Goal: Task Accomplishment & Management: Manage account settings

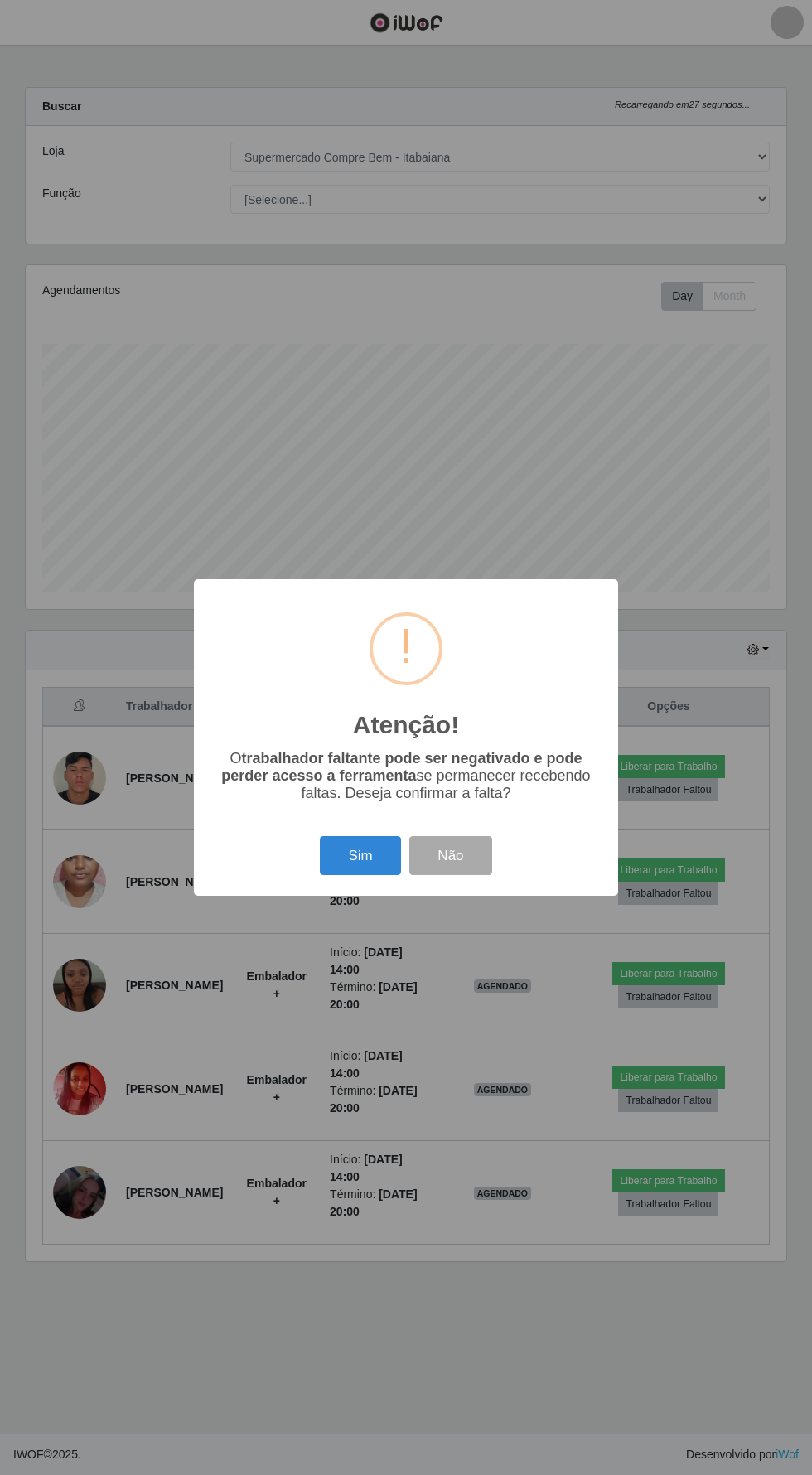
select select "264"
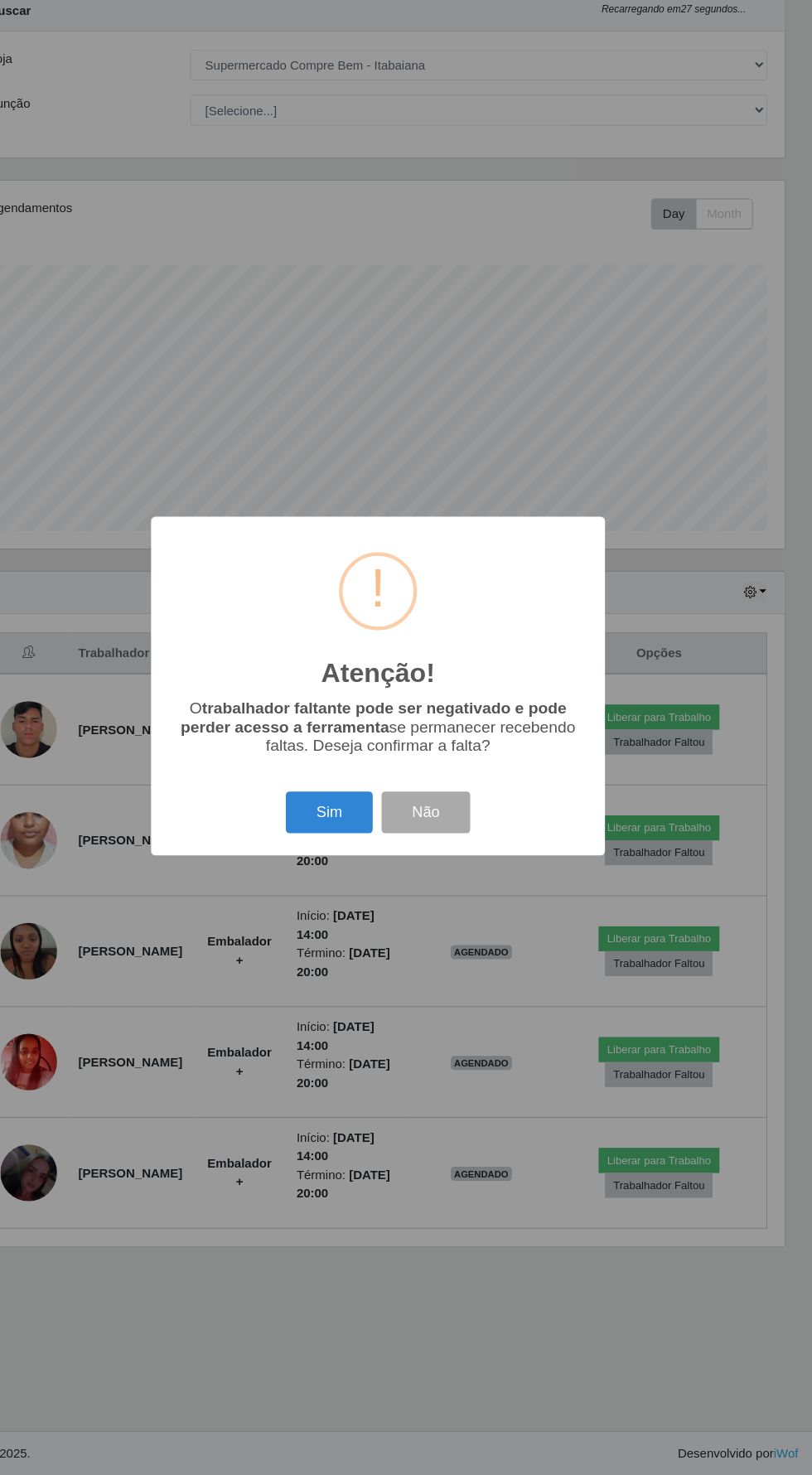
scroll to position [343, 760]
click at [343, 857] on button "Sim" at bounding box center [360, 855] width 81 height 39
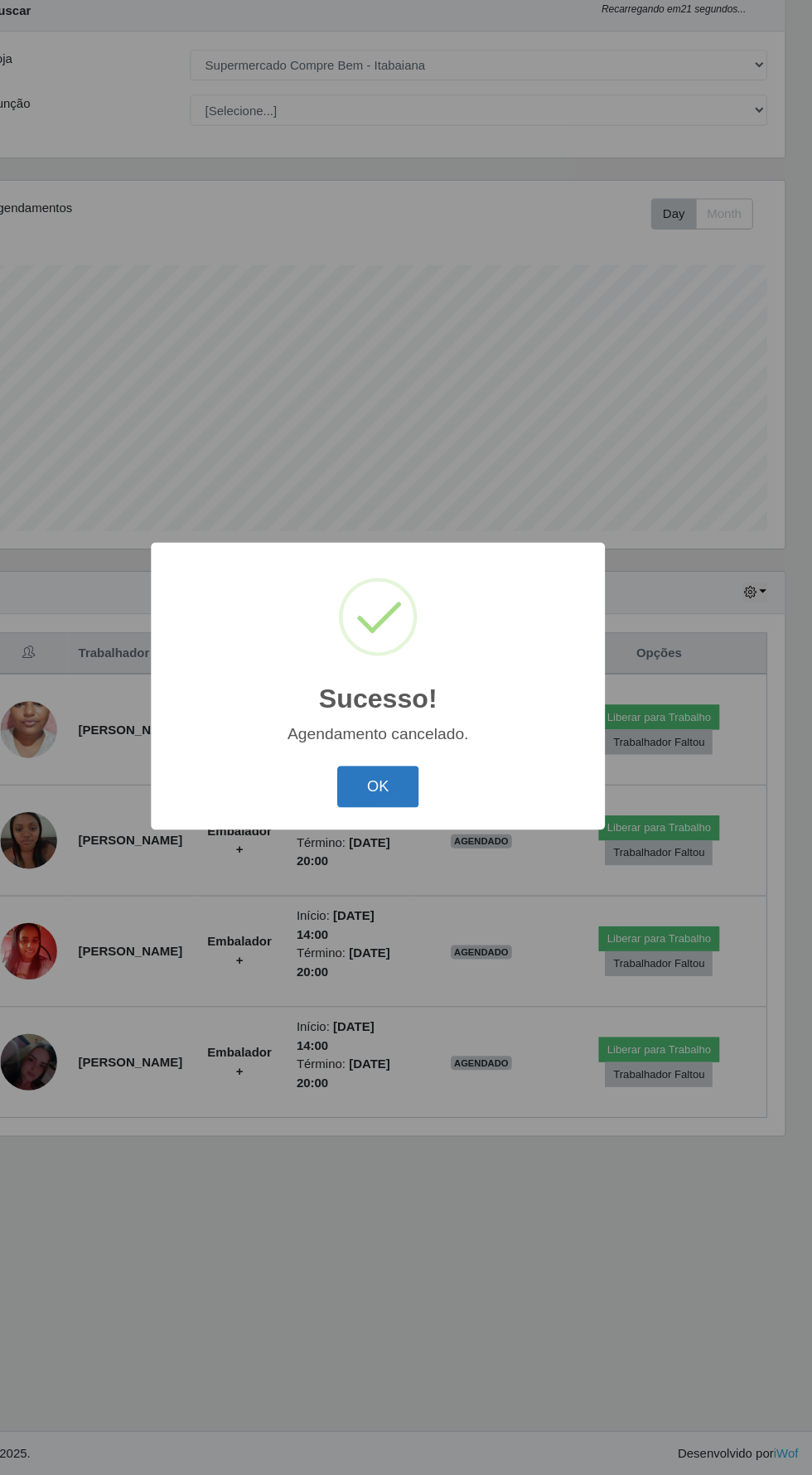
click at [403, 837] on button "OK" at bounding box center [406, 832] width 77 height 39
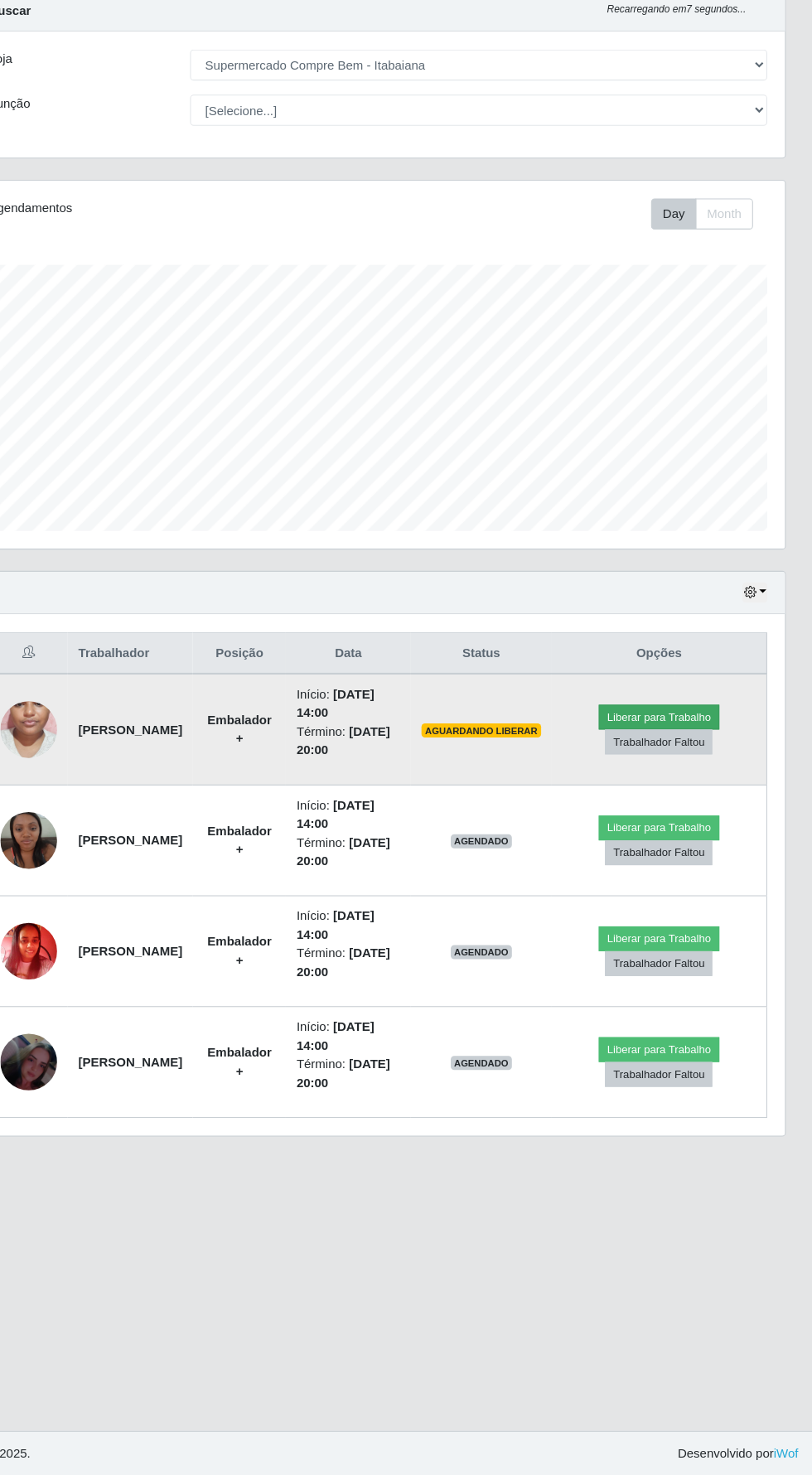
click at [704, 755] on button "Liberar para Trabalho" at bounding box center [668, 767] width 112 height 24
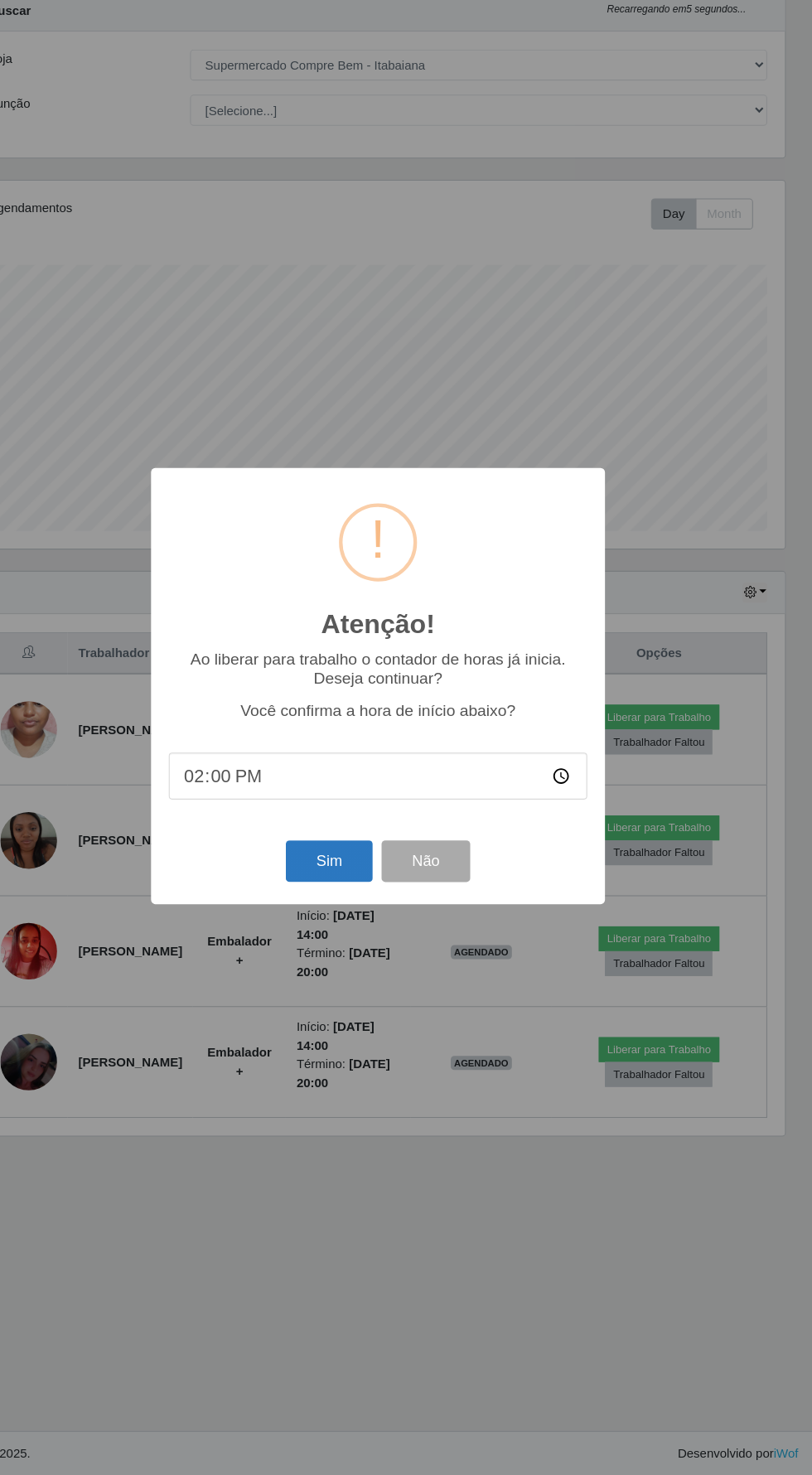
click at [358, 908] on button "Sim" at bounding box center [360, 900] width 81 height 39
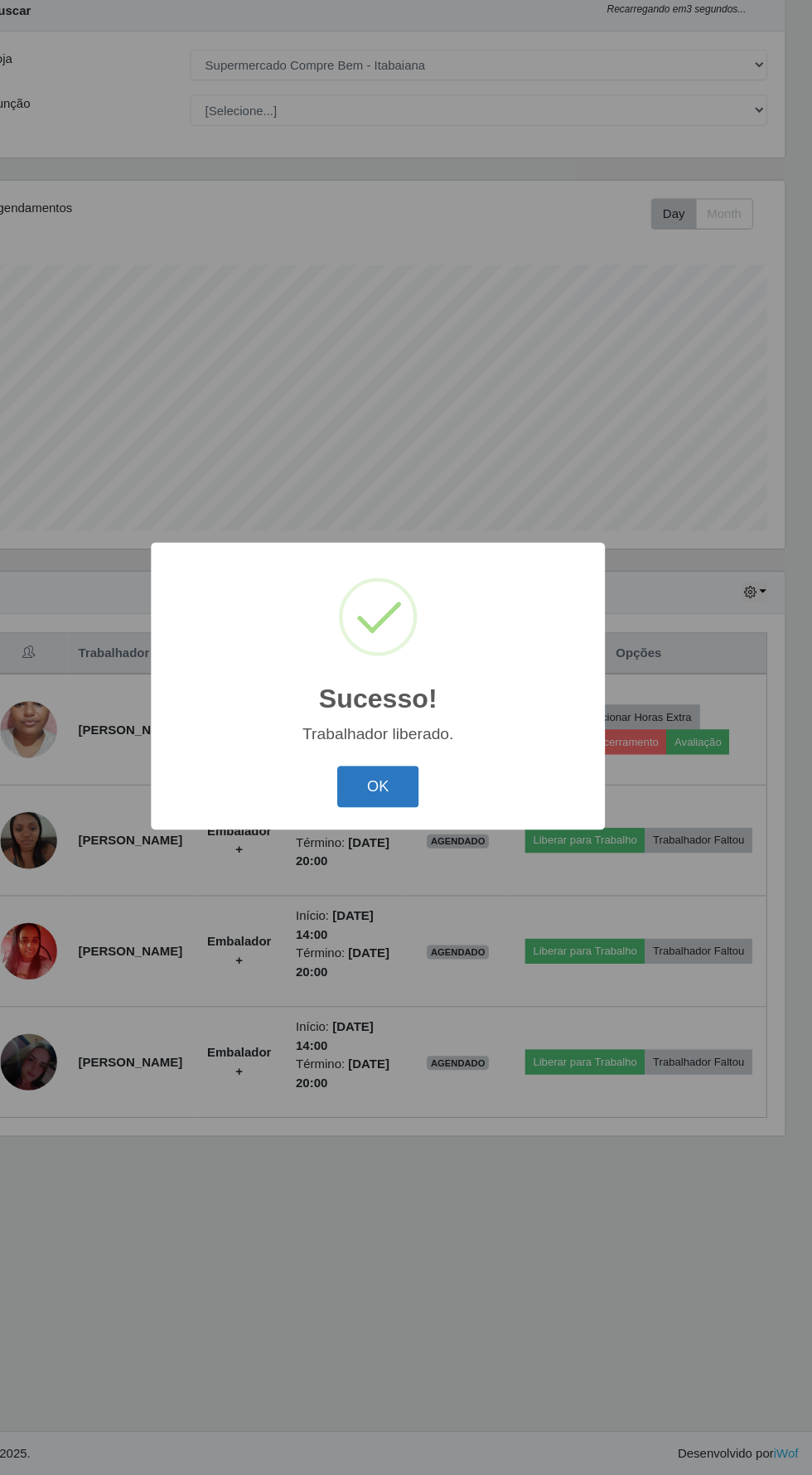
click at [384, 838] on button "OK" at bounding box center [406, 832] width 77 height 39
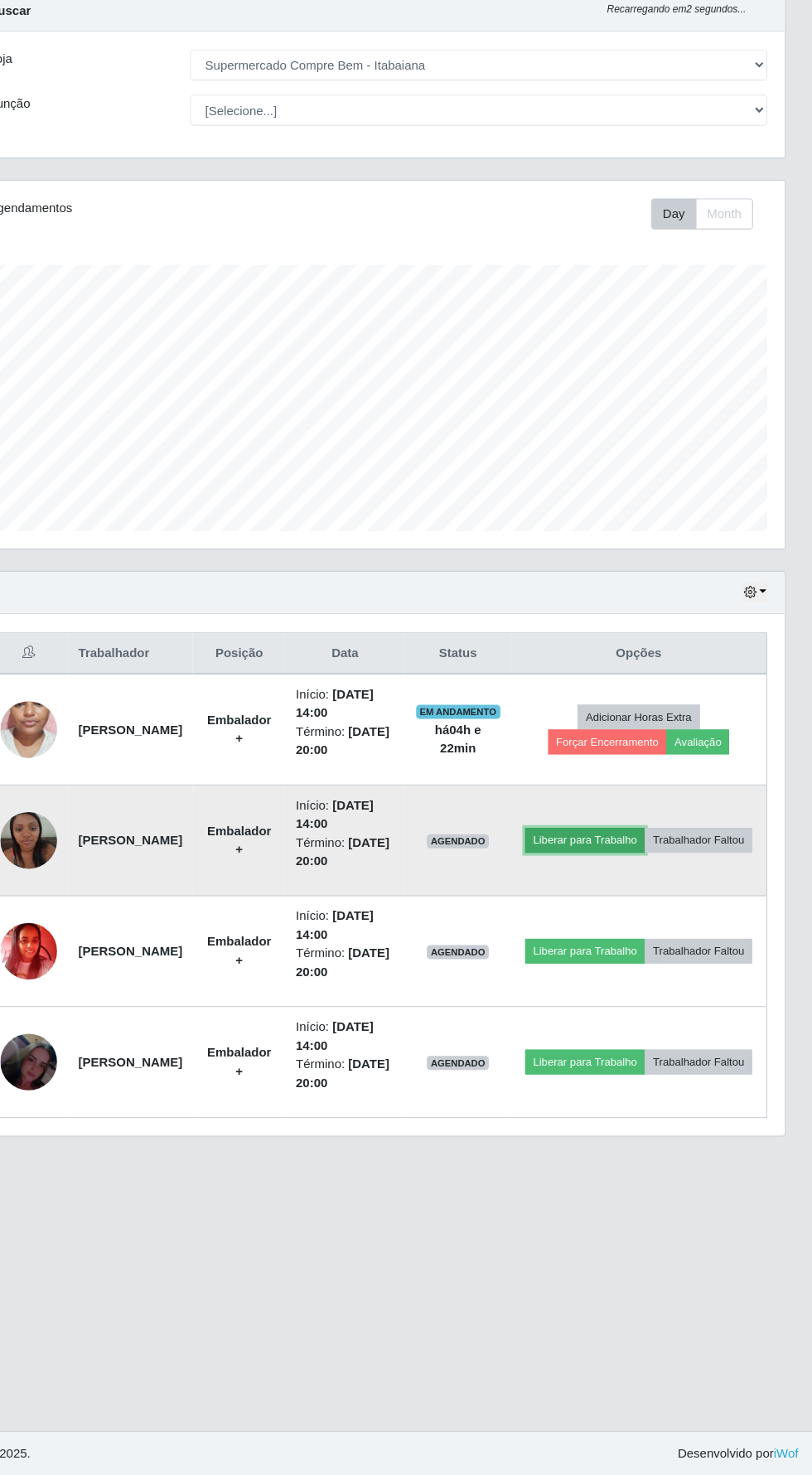
click at [655, 870] on button "Liberar para Trabalho" at bounding box center [599, 882] width 112 height 24
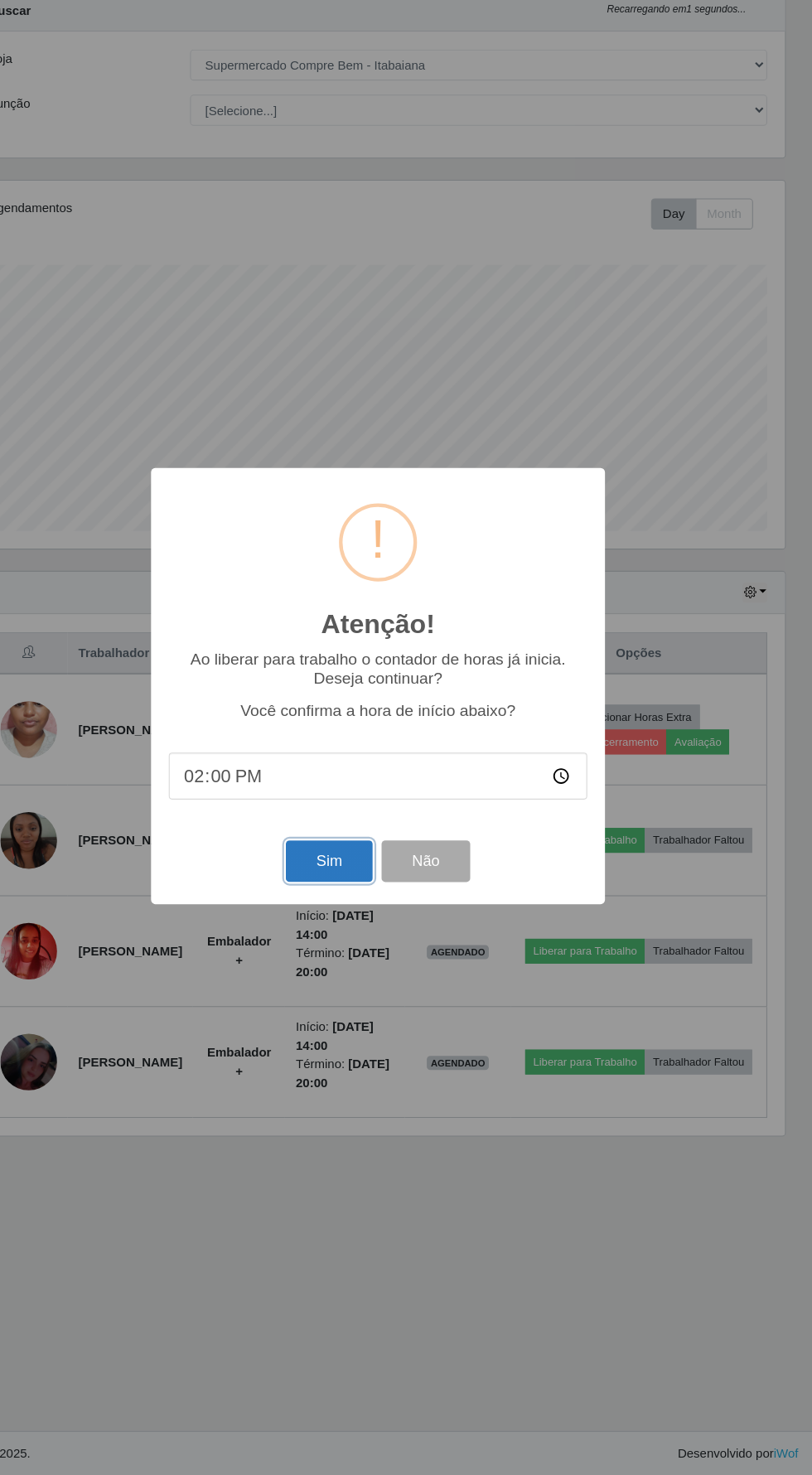
click at [357, 896] on button "Sim" at bounding box center [360, 900] width 81 height 39
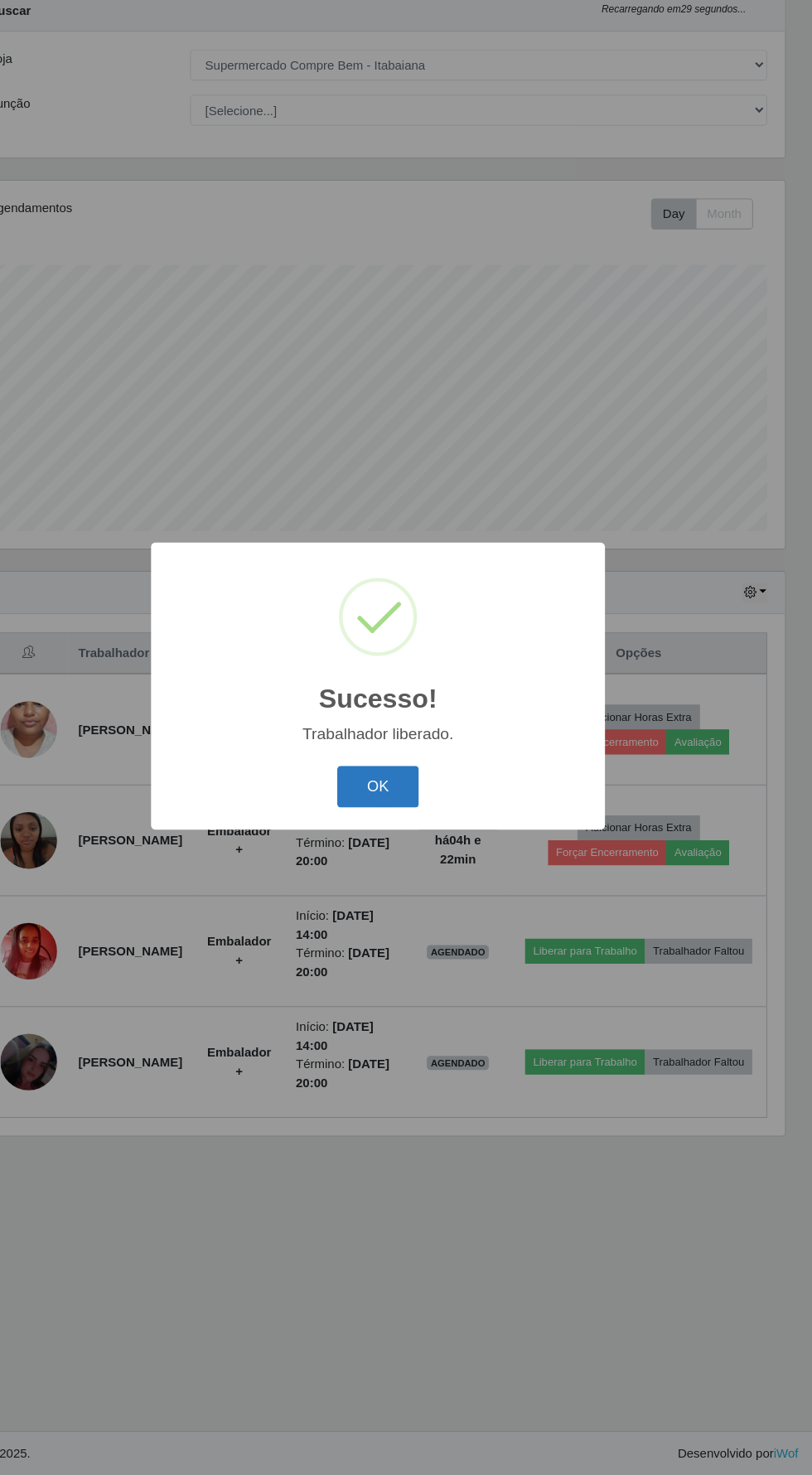
click at [396, 832] on button "OK" at bounding box center [406, 832] width 77 height 39
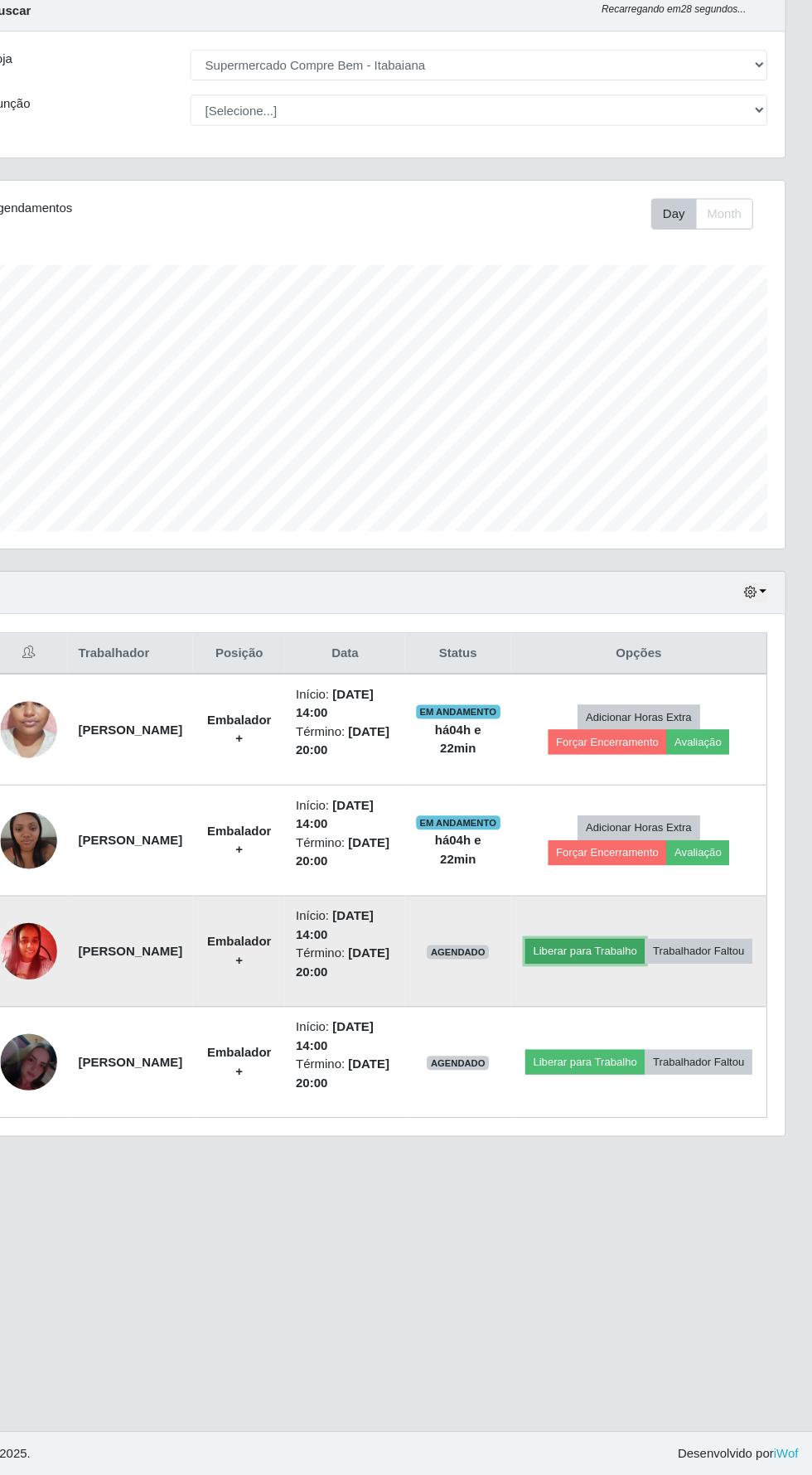
click at [655, 974] on button "Liberar para Trabalho" at bounding box center [599, 985] width 112 height 24
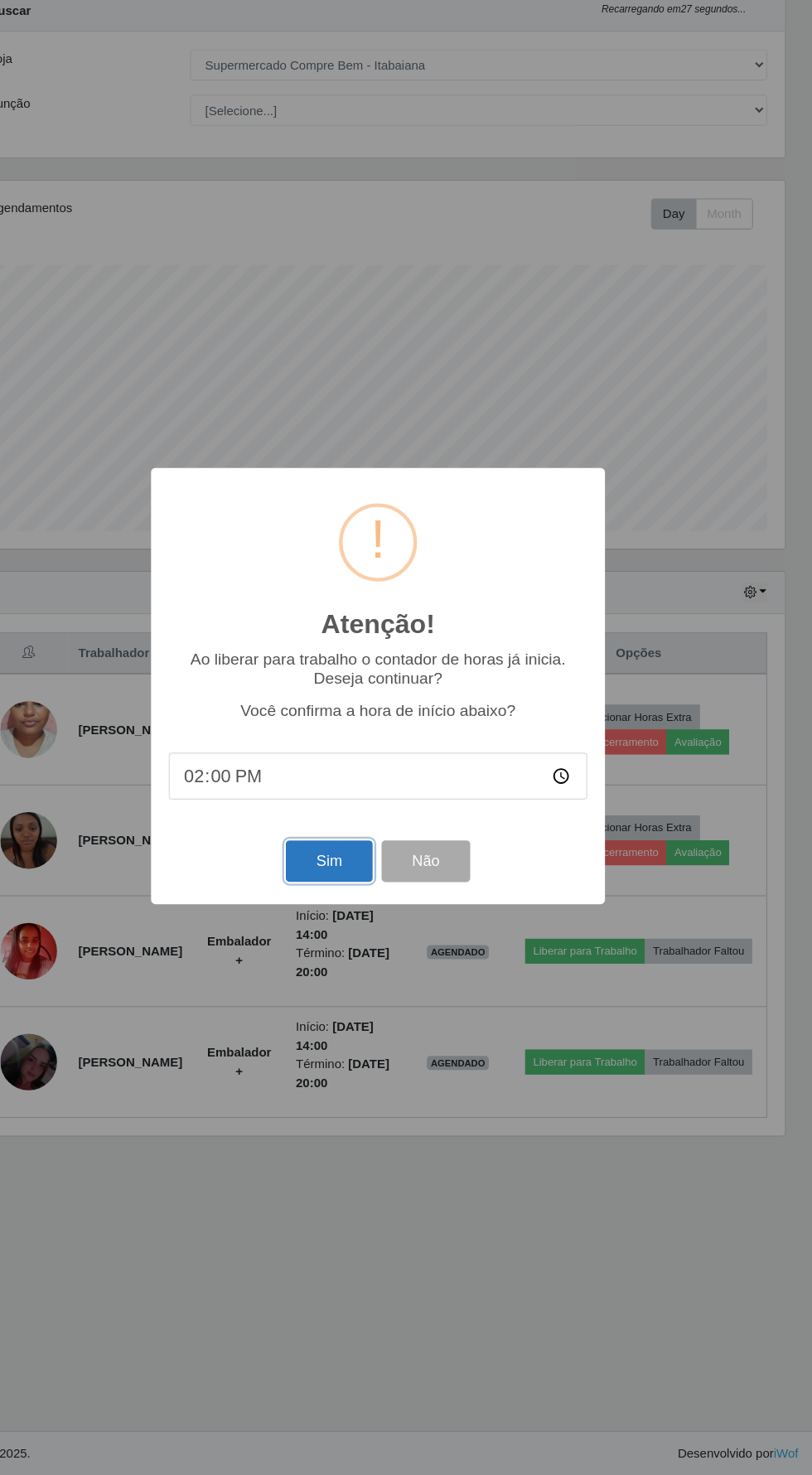
click at [343, 893] on button "Sim" at bounding box center [360, 900] width 81 height 39
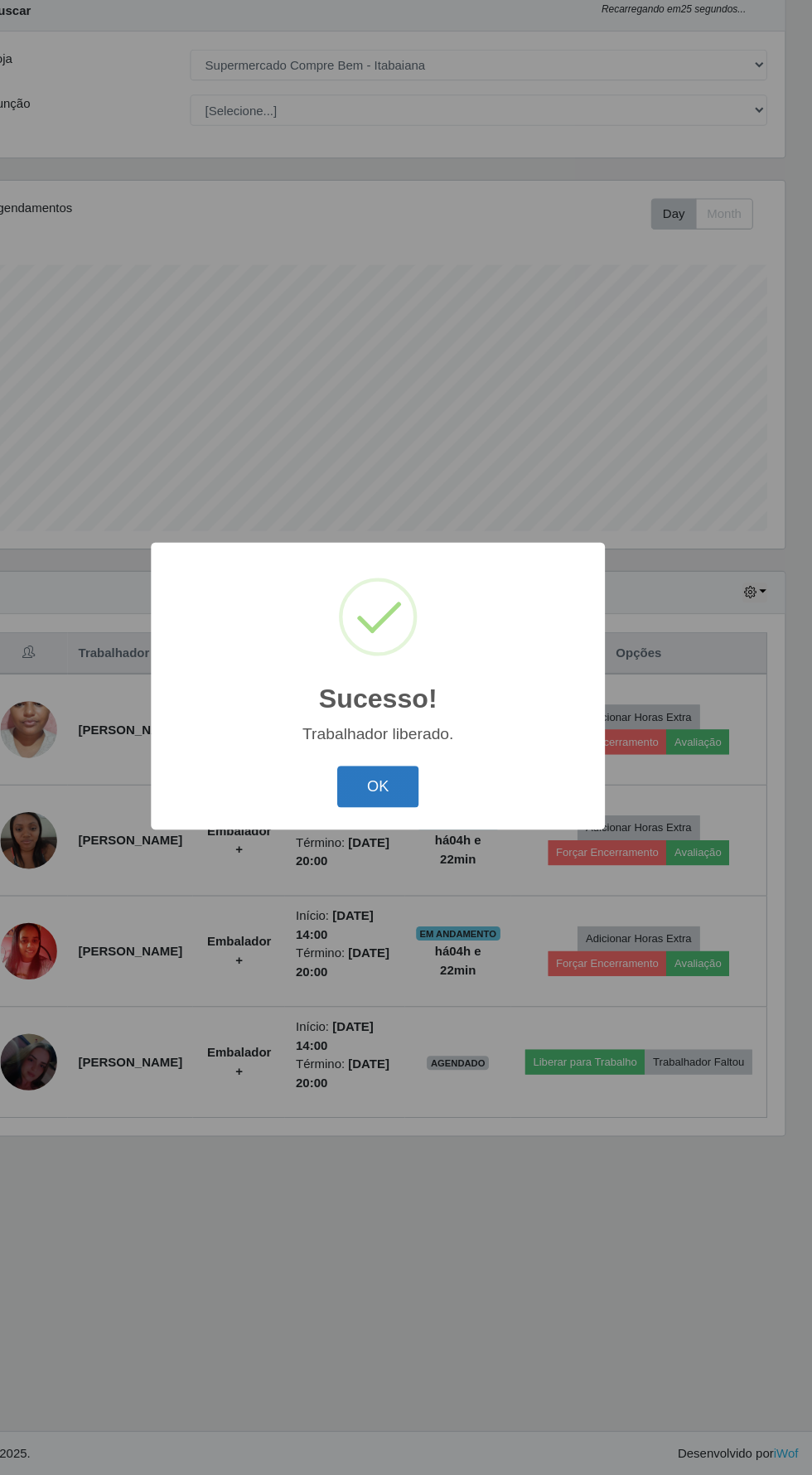
click at [405, 828] on button "OK" at bounding box center [406, 832] width 77 height 39
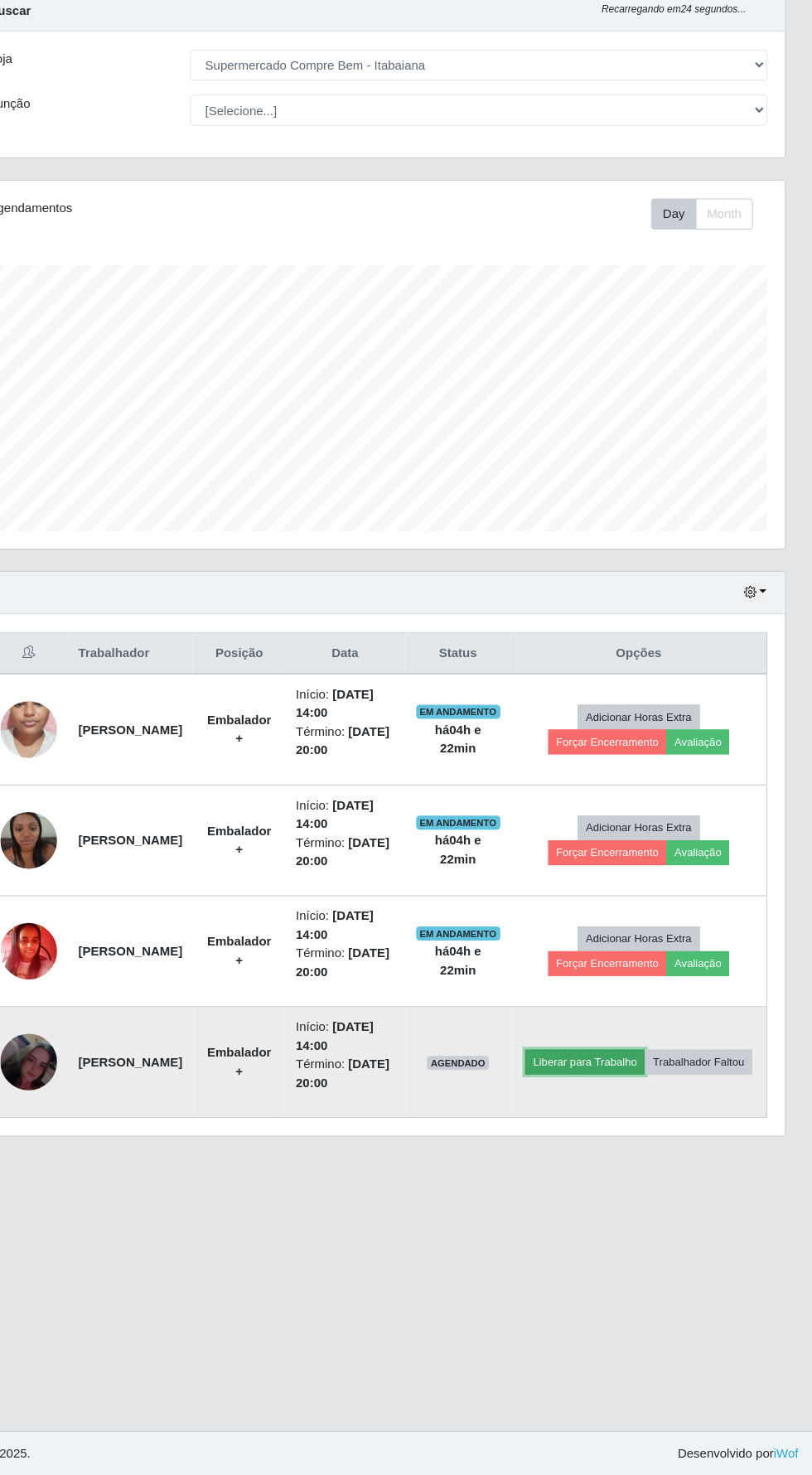
click at [655, 1077] on button "Liberar para Trabalho" at bounding box center [599, 1089] width 112 height 24
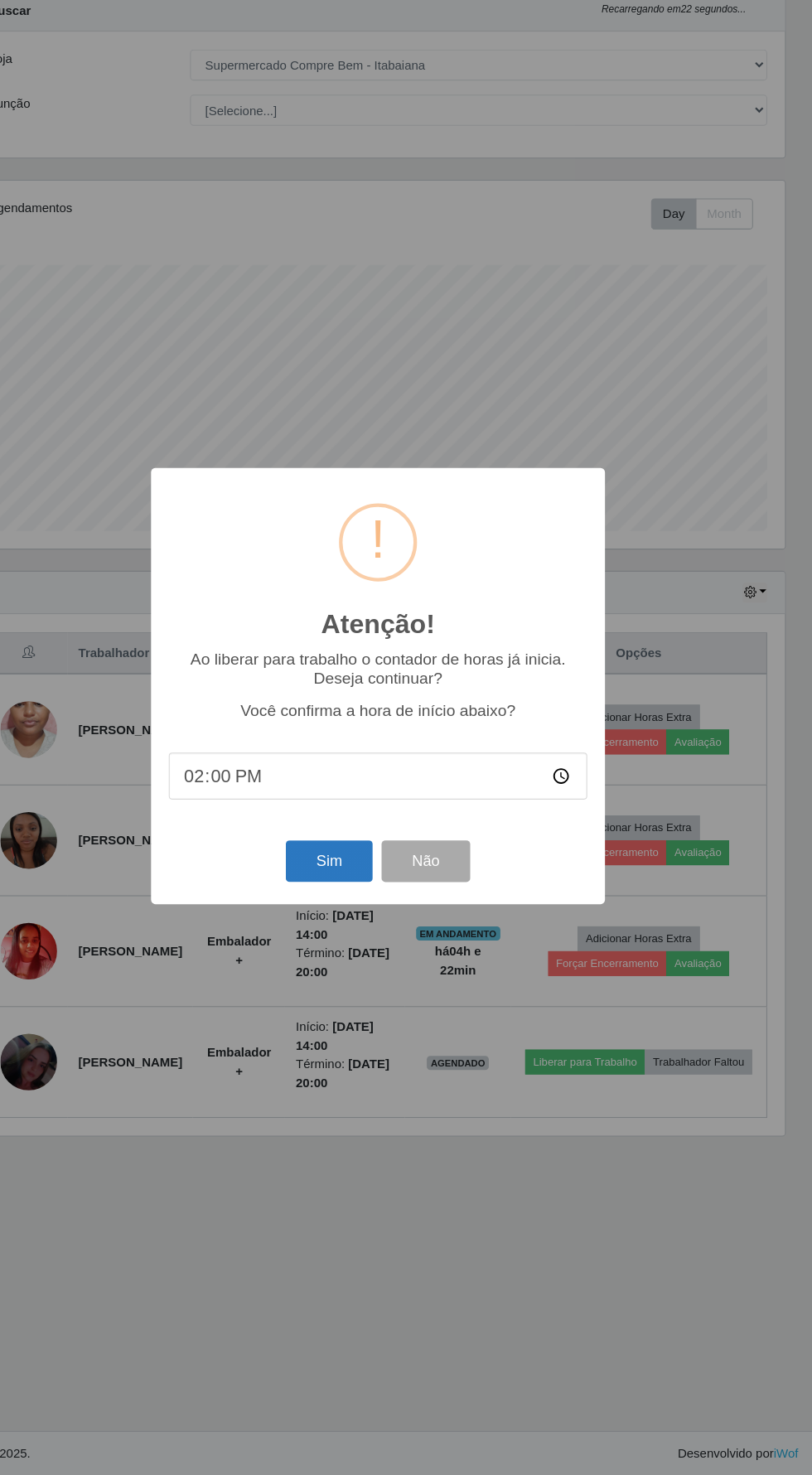
click at [339, 898] on button "Sim" at bounding box center [360, 900] width 81 height 39
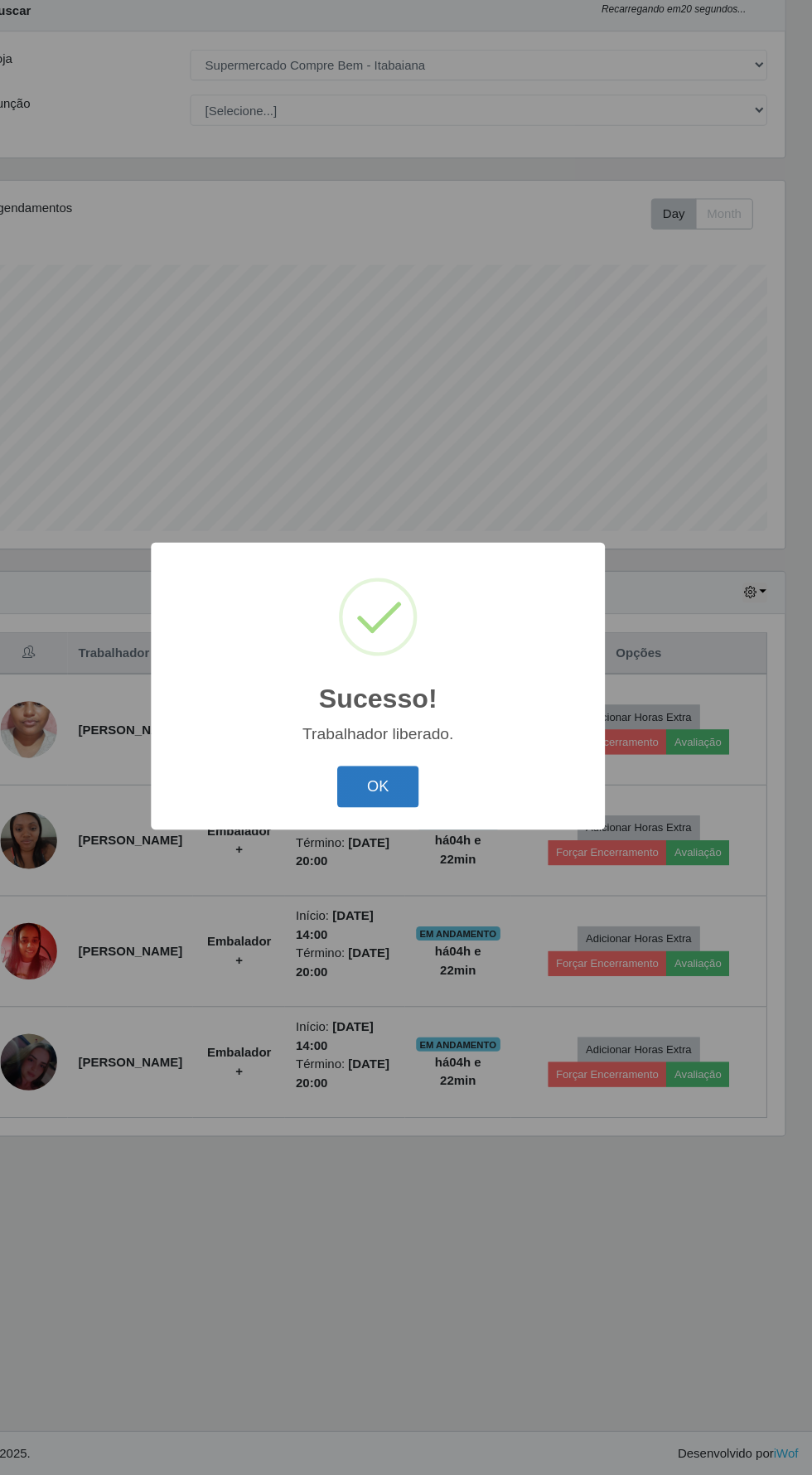
click at [389, 838] on button "OK" at bounding box center [406, 832] width 77 height 39
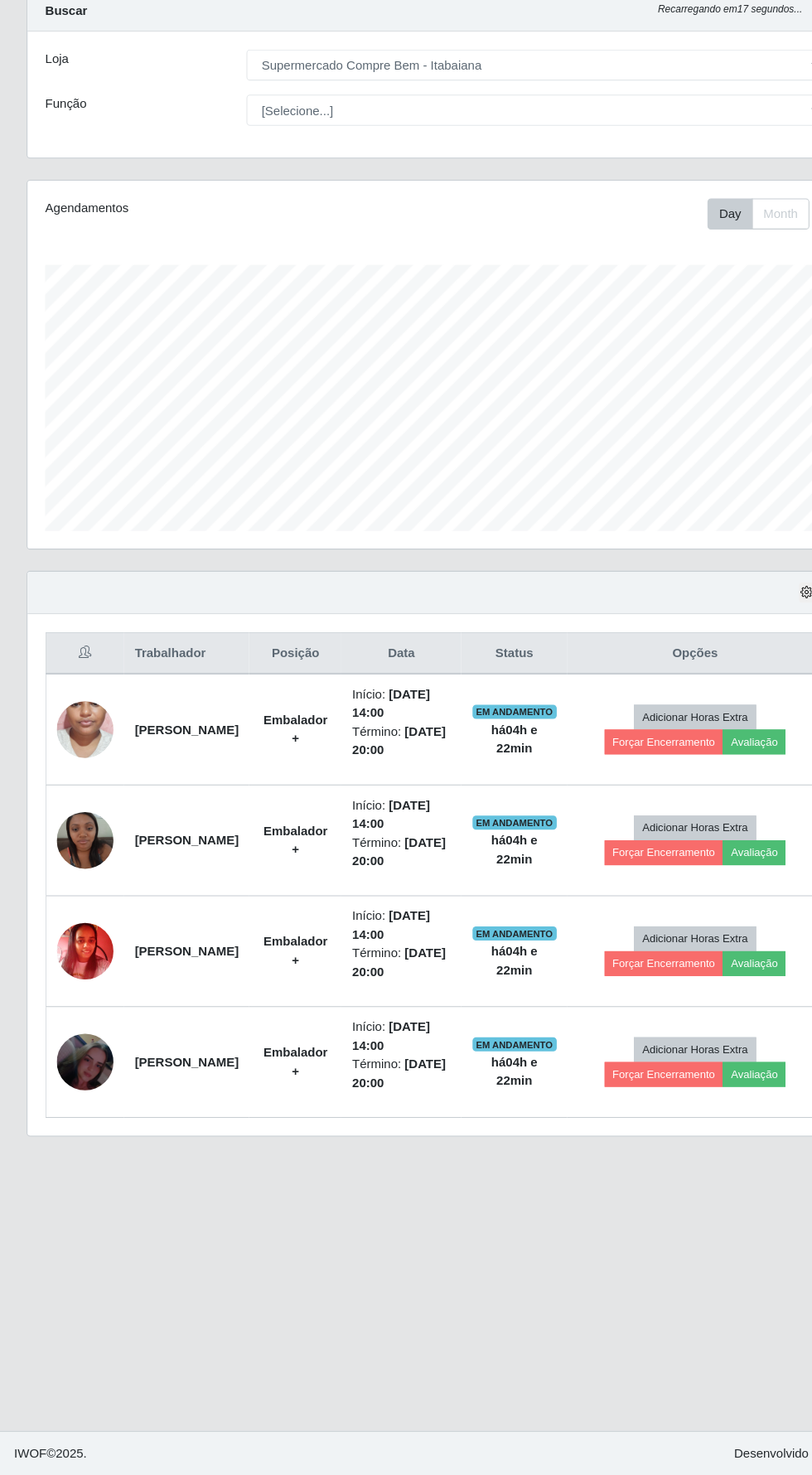
scroll to position [0, 0]
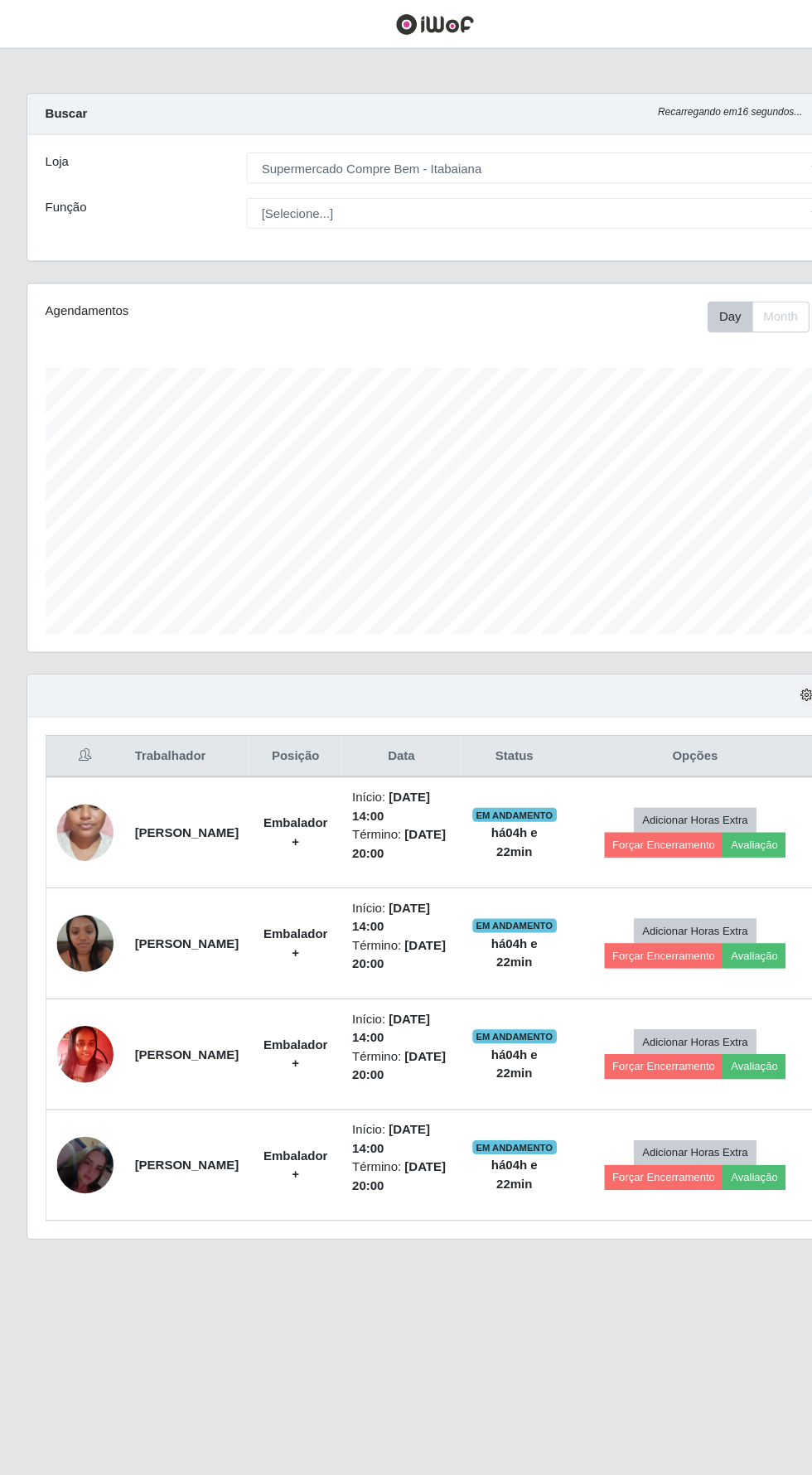
click at [38, 8] on header "Perfil Alterar Senha Sair" at bounding box center [406, 23] width 812 height 45
click at [23, 23] on span "button" at bounding box center [21, 23] width 22 height 19
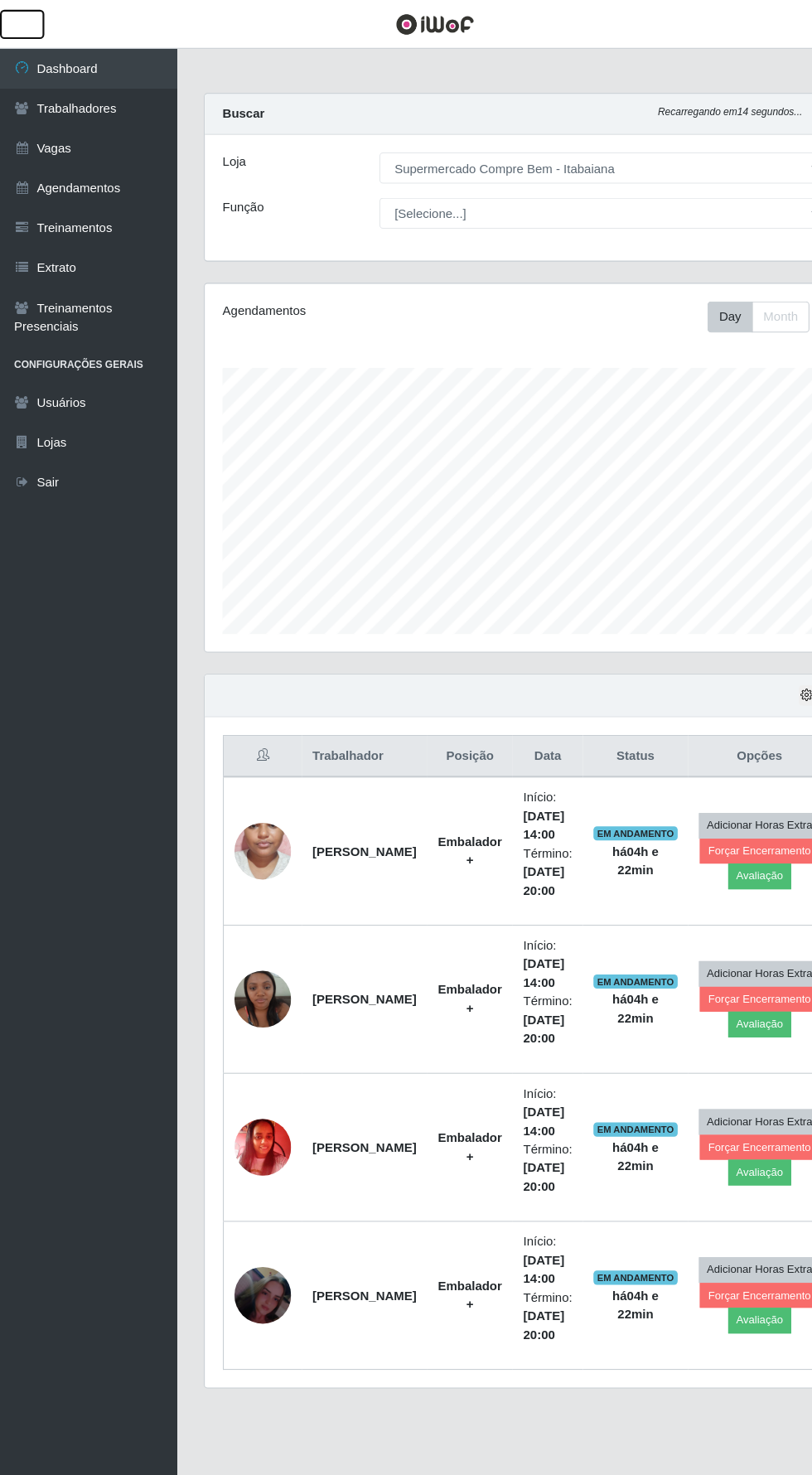
scroll to position [828151, 827636]
click at [127, 102] on link "Trabalhadores" at bounding box center [82, 102] width 165 height 37
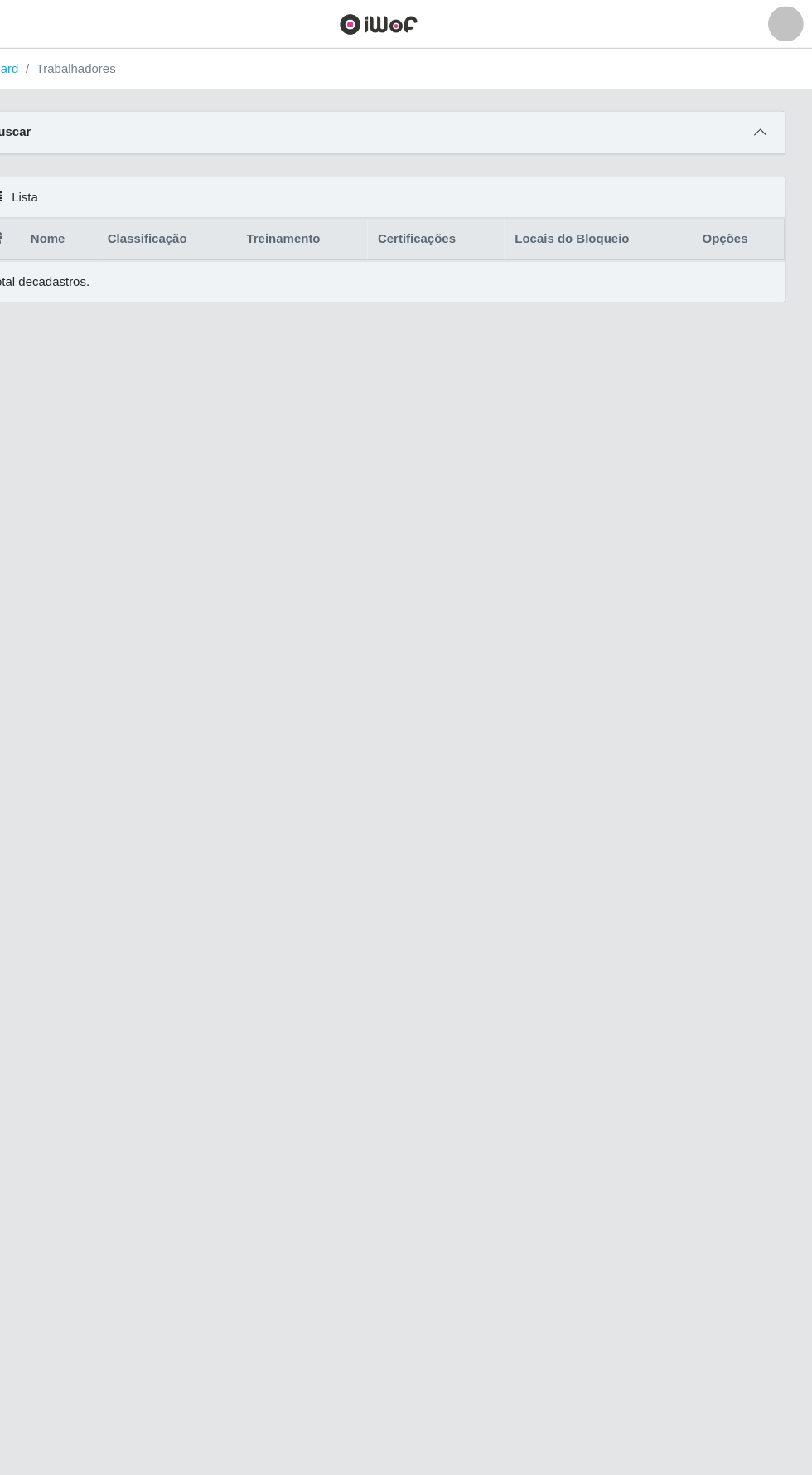
click at [762, 123] on icon at bounding box center [763, 123] width 12 height 12
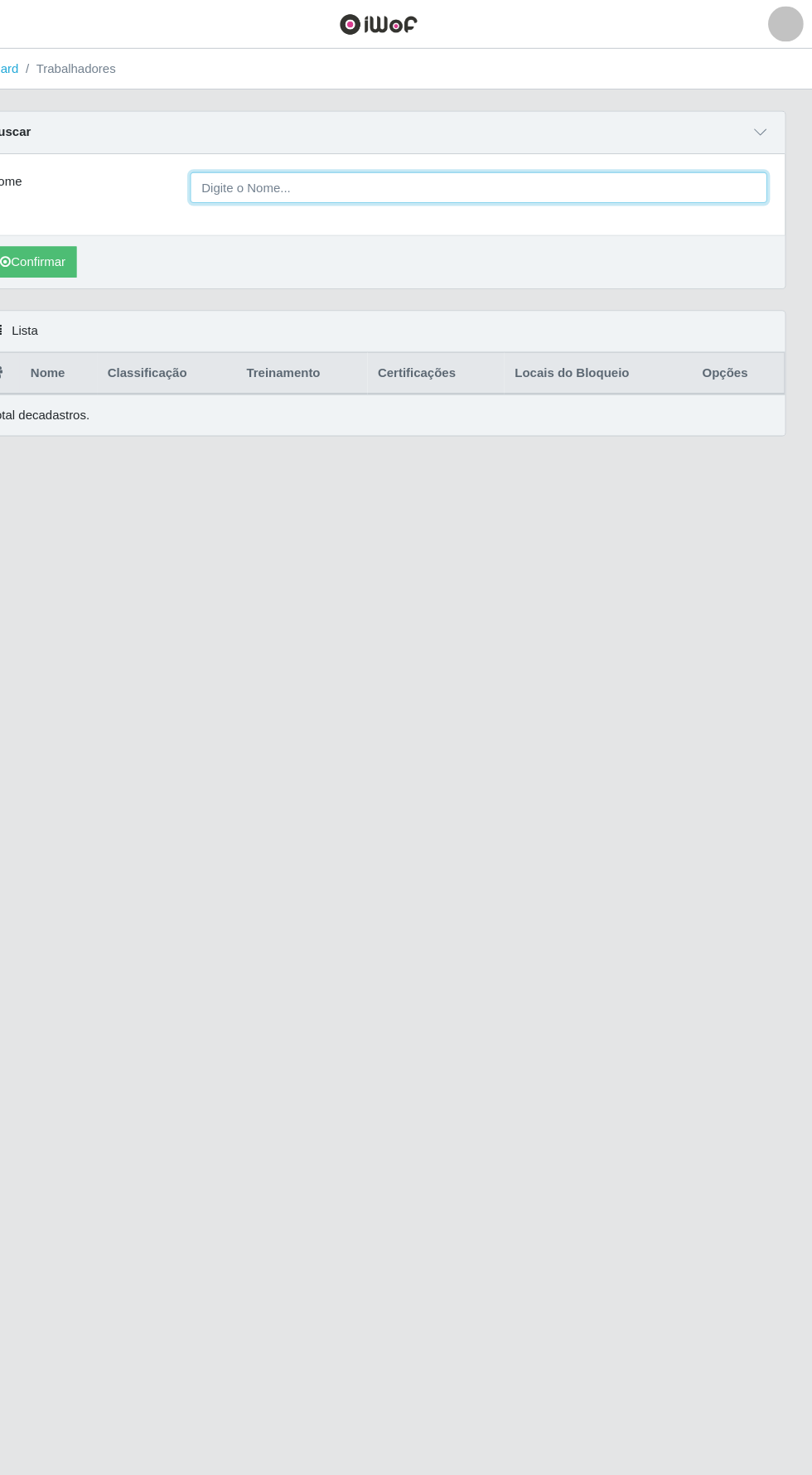
click at [394, 179] on input "Nome" at bounding box center [500, 175] width 539 height 29
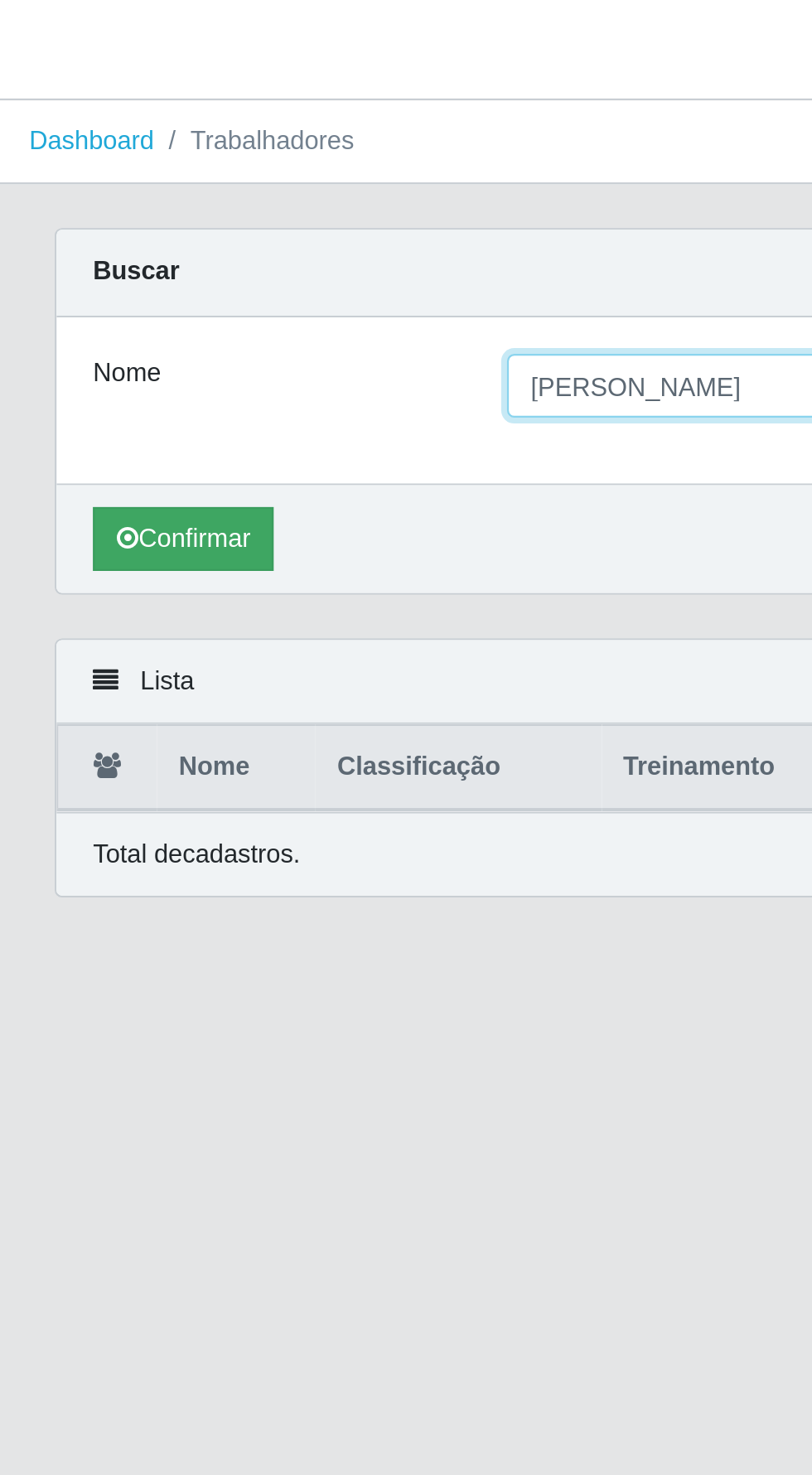
type input "[PERSON_NAME]"
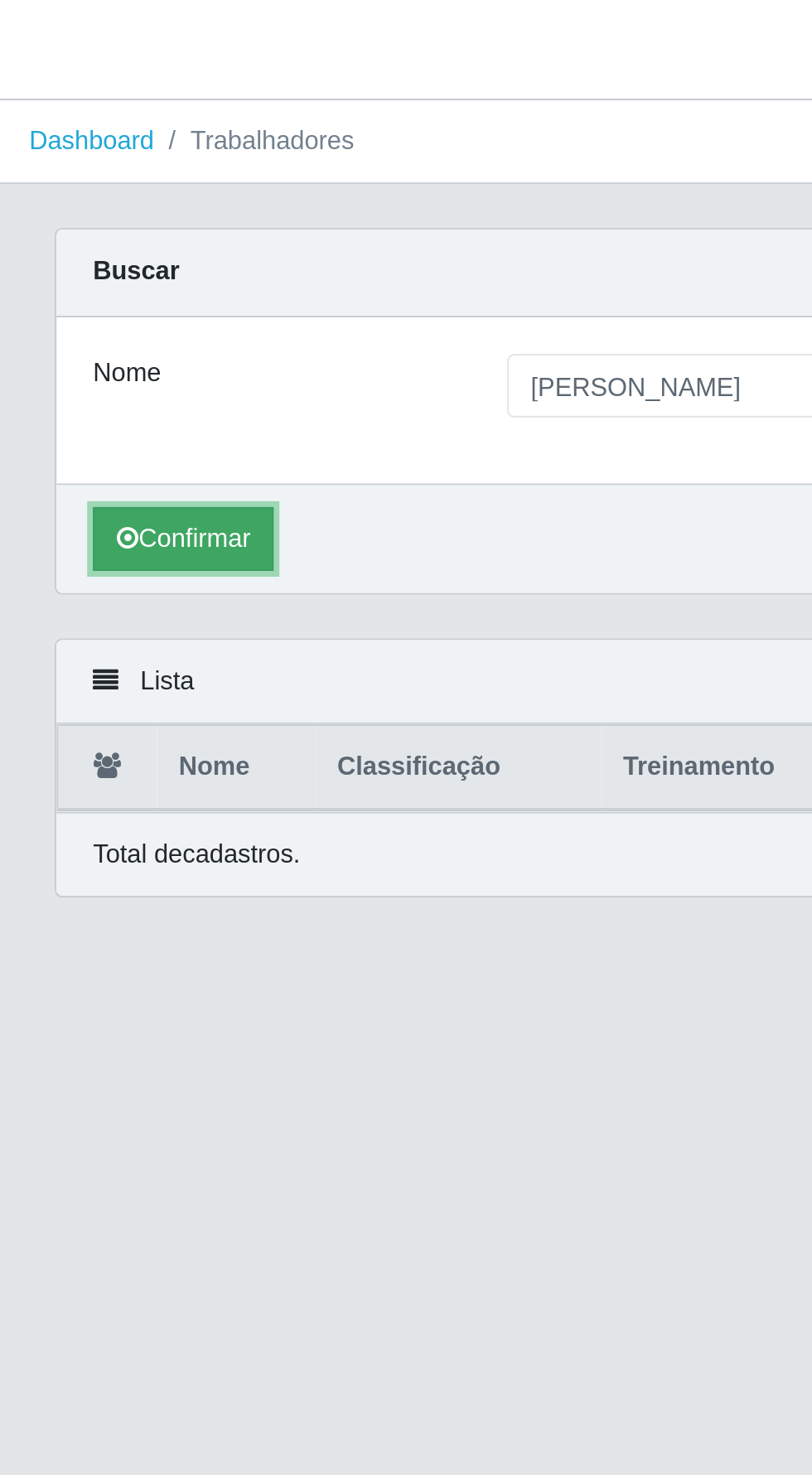
click at [80, 243] on button "Confirmar" at bounding box center [83, 244] width 82 height 29
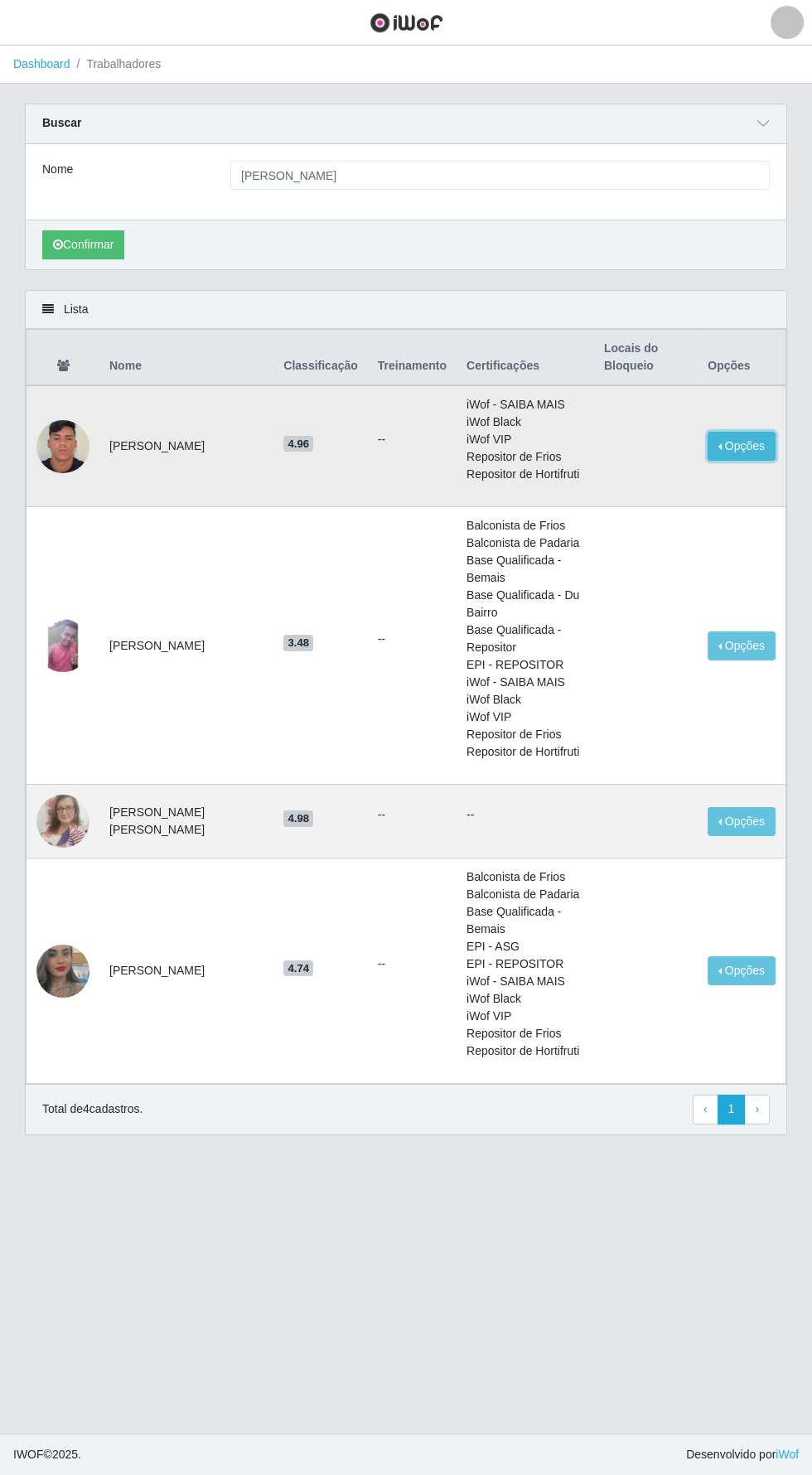
click at [735, 449] on button "Opções" at bounding box center [741, 446] width 68 height 29
click at [642, 445] on button "Bloquear - Empresa" at bounding box center [638, 449] width 134 height 34
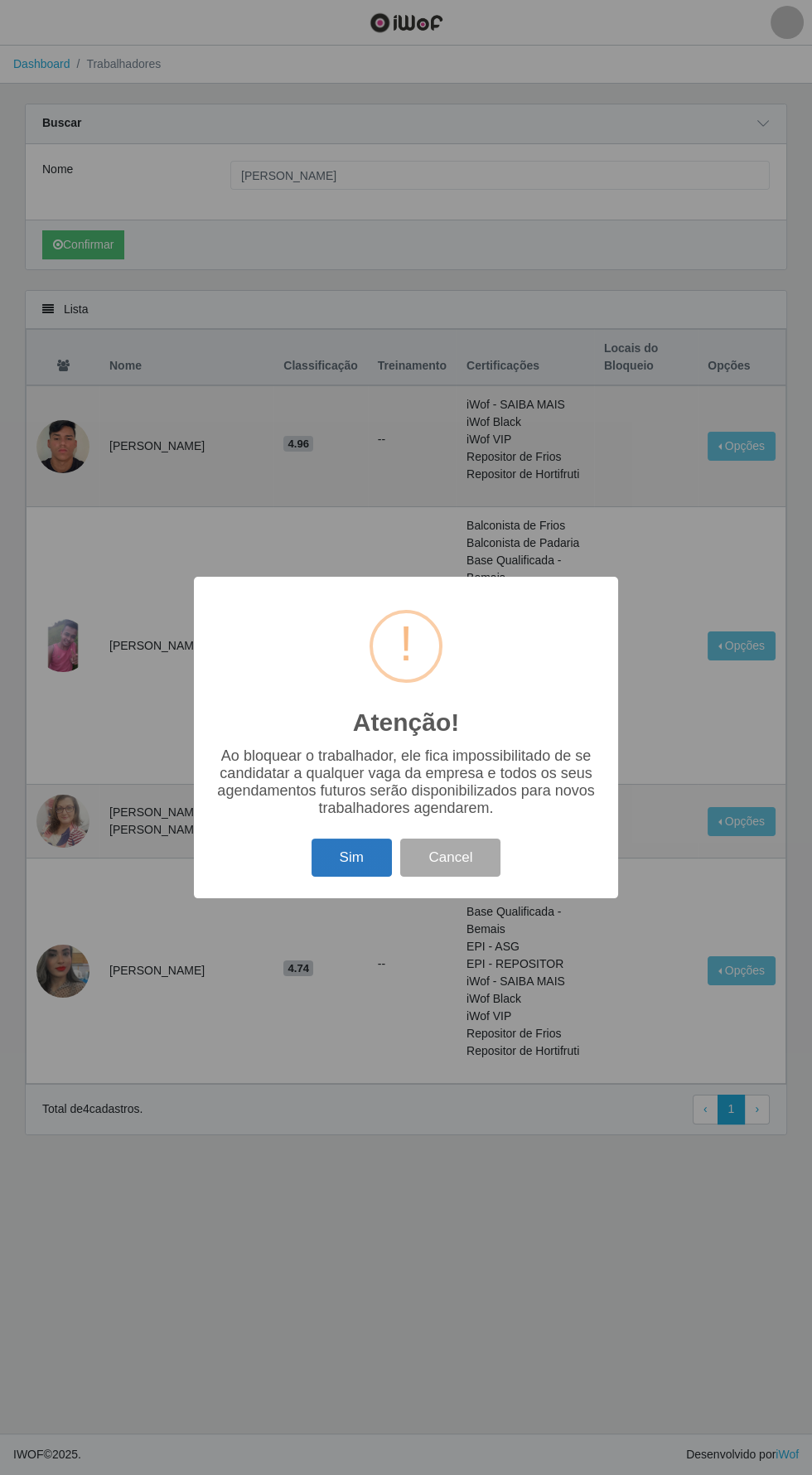
click at [355, 854] on button "Sim" at bounding box center [352, 858] width 81 height 39
